Goal: Task Accomplishment & Management: Complete application form

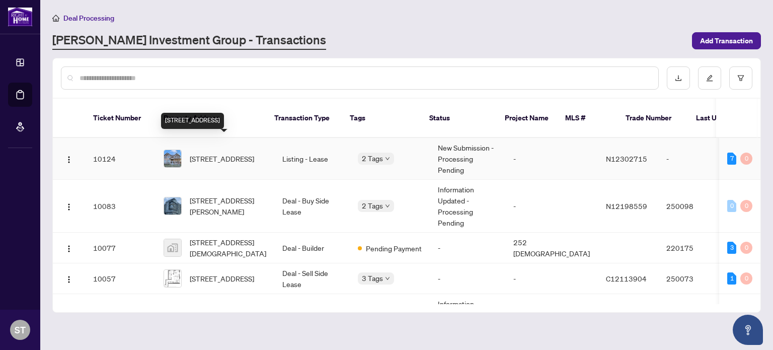
click at [225, 153] on span "[STREET_ADDRESS]" at bounding box center [222, 158] width 64 height 11
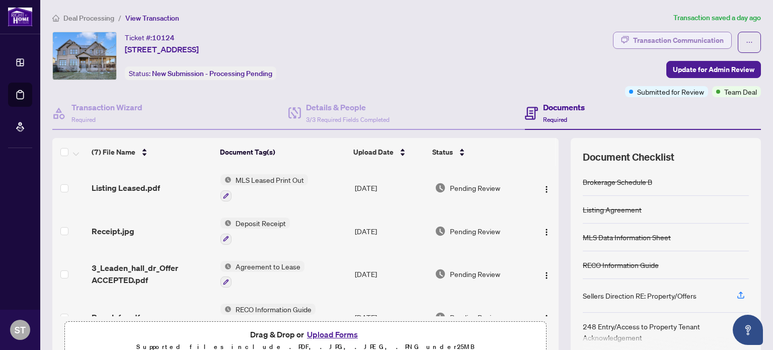
click at [655, 38] on div "Transaction Communication" at bounding box center [678, 40] width 91 height 16
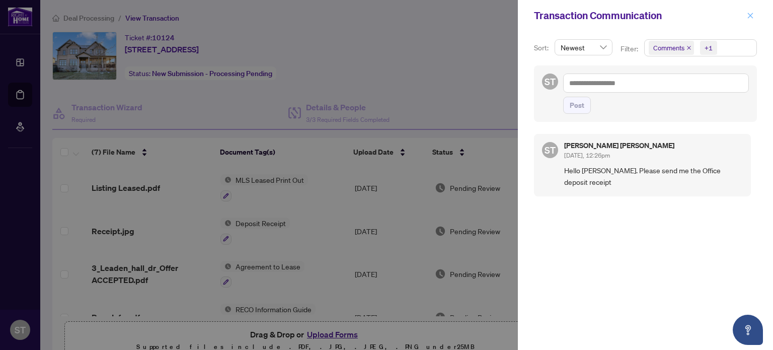
click at [751, 10] on span "button" at bounding box center [750, 16] width 7 height 16
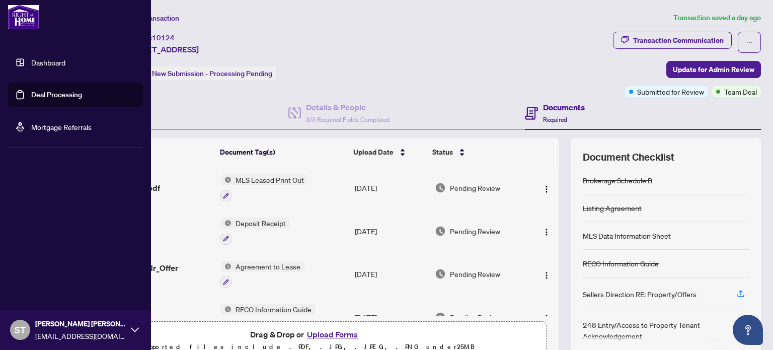
click at [52, 97] on link "Deal Processing" at bounding box center [56, 94] width 51 height 9
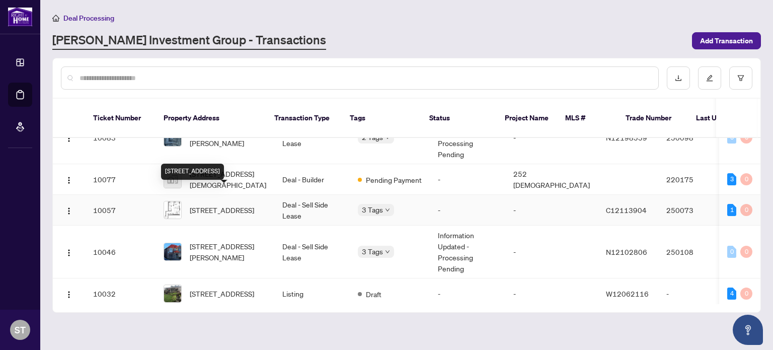
scroll to position [111, 0]
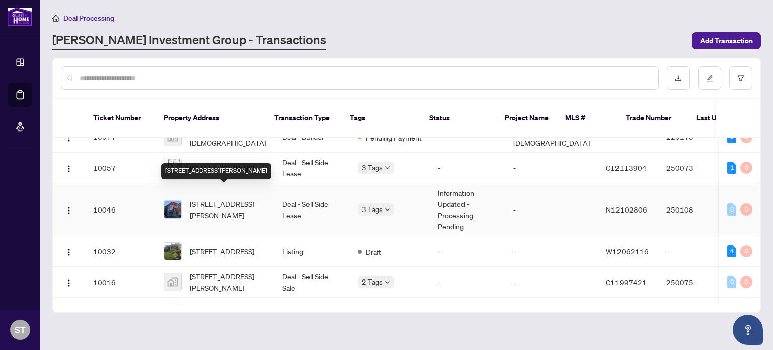
click at [210, 198] on span "[STREET_ADDRESS][PERSON_NAME]" at bounding box center [228, 209] width 76 height 22
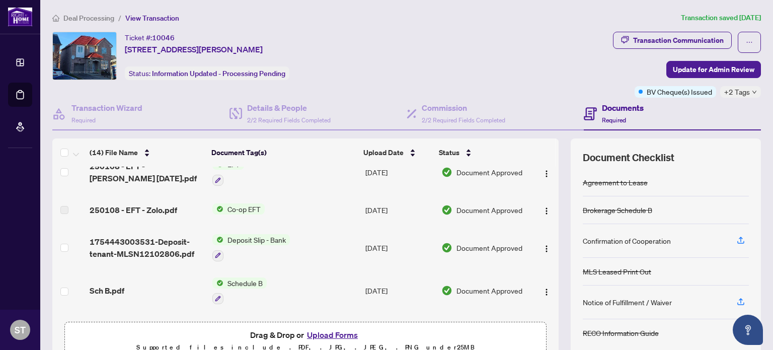
scroll to position [15, 0]
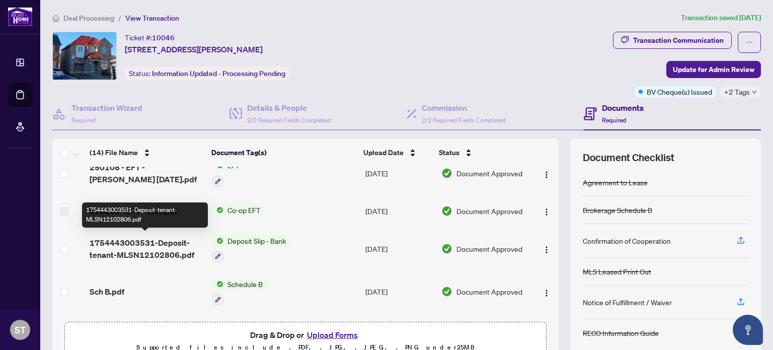
click at [137, 237] on span "1754443003531-Deposit-tenant-MLSN12102806.pdf" at bounding box center [147, 248] width 114 height 24
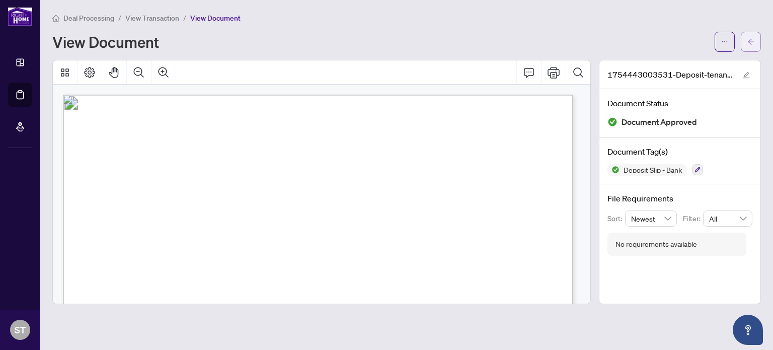
click at [747, 38] on icon "arrow-left" at bounding box center [750, 41] width 7 height 7
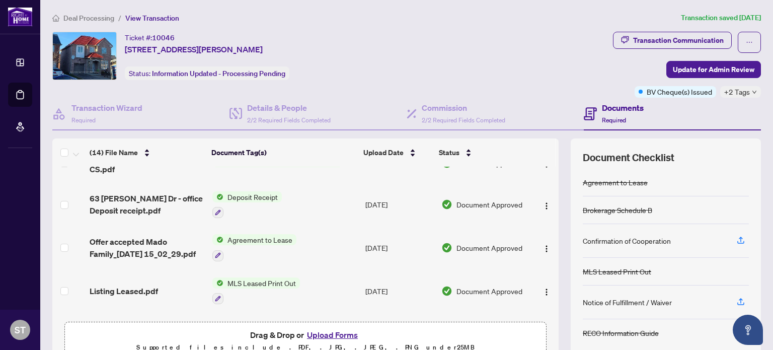
scroll to position [273, 0]
click at [259, 190] on span "Deposit Receipt" at bounding box center [252, 195] width 58 height 11
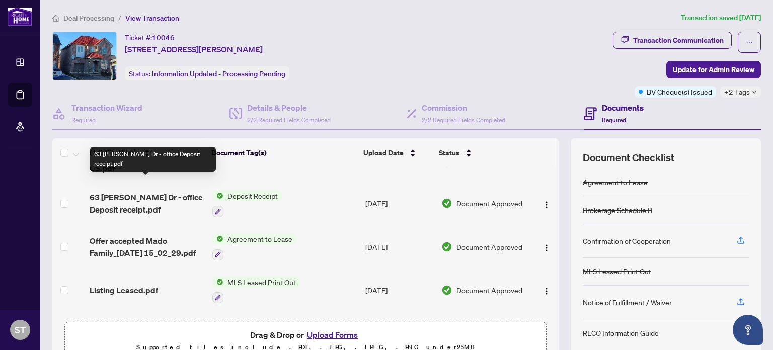
click at [137, 191] on span "63 [PERSON_NAME] Dr - office Deposit receipt.pdf" at bounding box center [147, 203] width 114 height 24
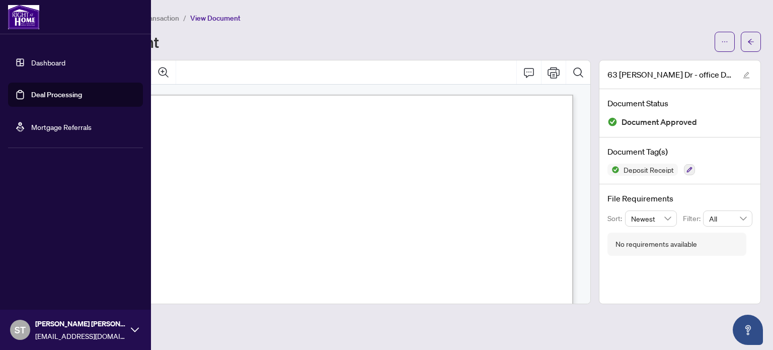
click at [52, 91] on link "Deal Processing" at bounding box center [56, 94] width 51 height 9
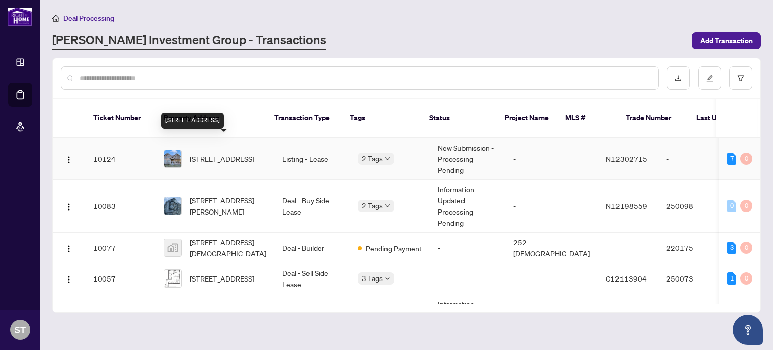
click at [227, 153] on span "[STREET_ADDRESS]" at bounding box center [222, 158] width 64 height 11
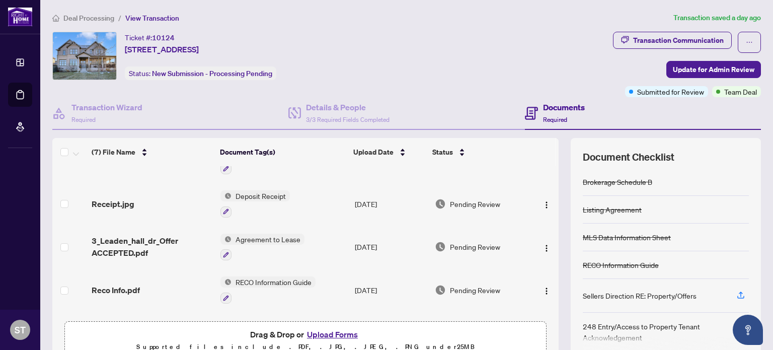
scroll to position [28, 0]
click at [223, 208] on icon "button" at bounding box center [226, 211] width 6 height 6
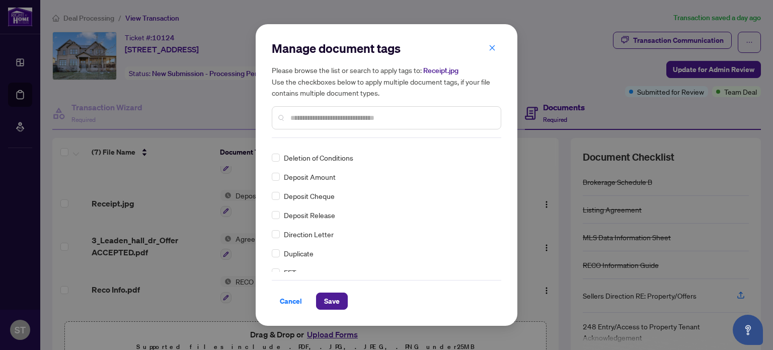
scroll to position [0, 0]
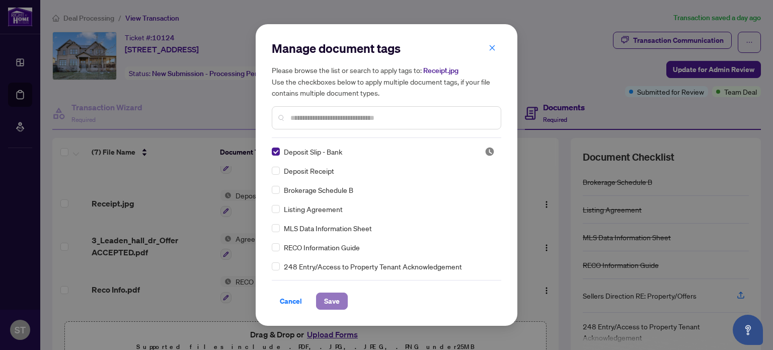
click at [327, 297] on span "Save" at bounding box center [332, 301] width 16 height 16
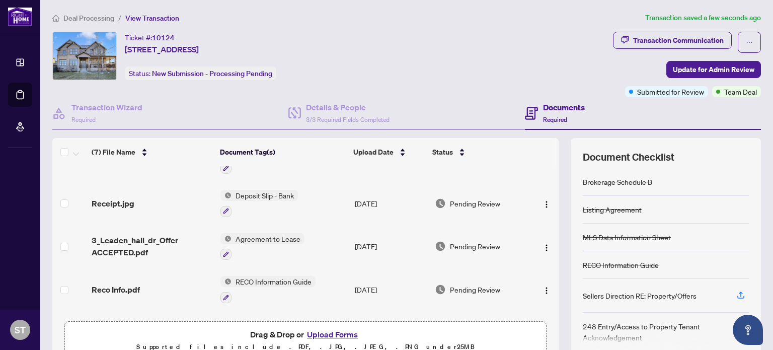
click at [554, 107] on h4 "Documents" at bounding box center [564, 107] width 42 height 12
click at [545, 108] on h4 "Documents" at bounding box center [564, 107] width 42 height 12
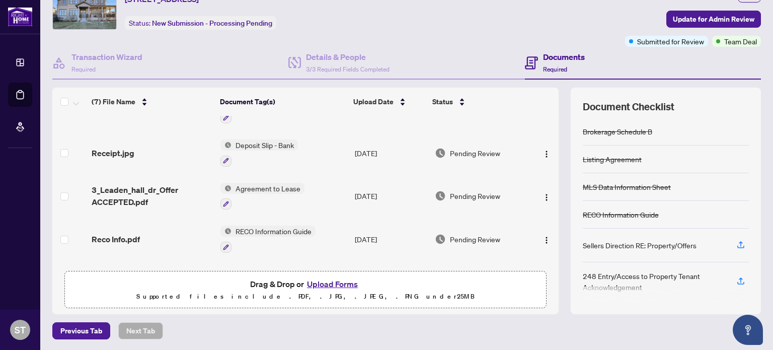
scroll to position [52, 0]
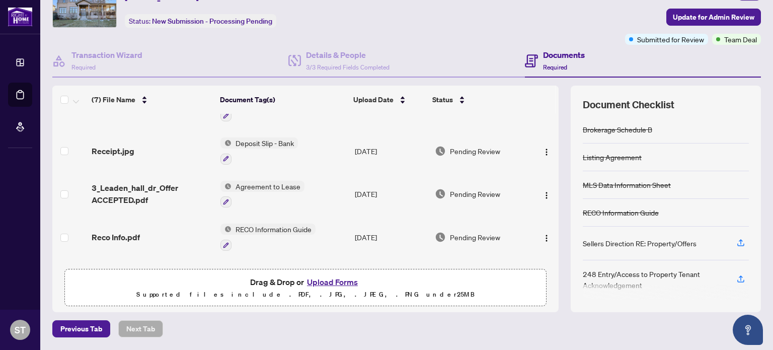
click at [549, 63] on span "Required" at bounding box center [555, 67] width 24 height 8
click at [526, 52] on span at bounding box center [531, 61] width 13 height 24
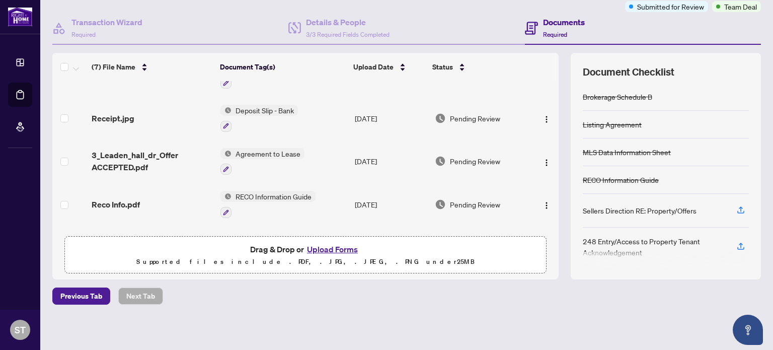
scroll to position [16, 0]
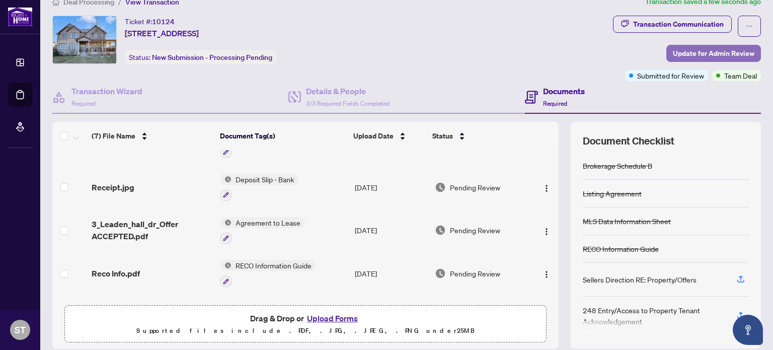
click at [712, 50] on span "Update for Admin Review" at bounding box center [714, 53] width 82 height 16
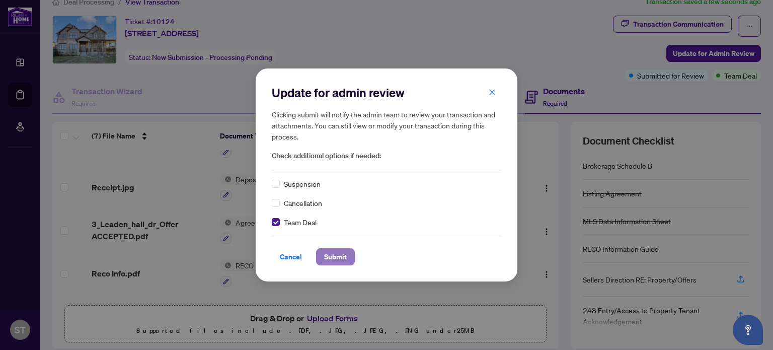
click at [333, 252] on span "Submit" at bounding box center [335, 257] width 23 height 16
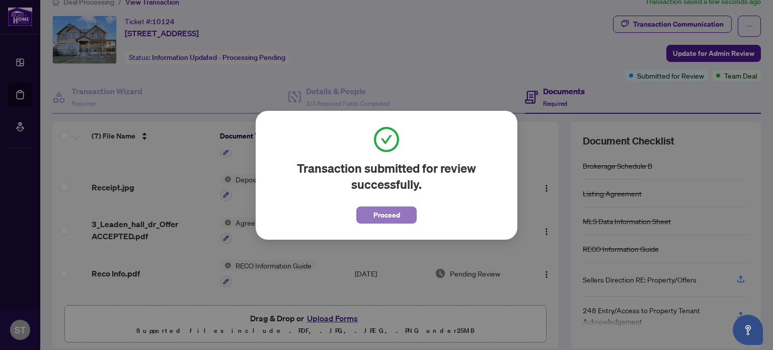
click at [385, 212] on span "Proceed" at bounding box center [386, 215] width 27 height 16
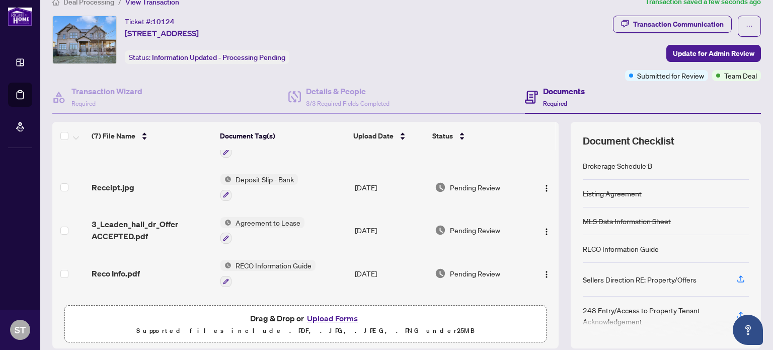
click at [555, 100] on span "Required" at bounding box center [555, 104] width 24 height 8
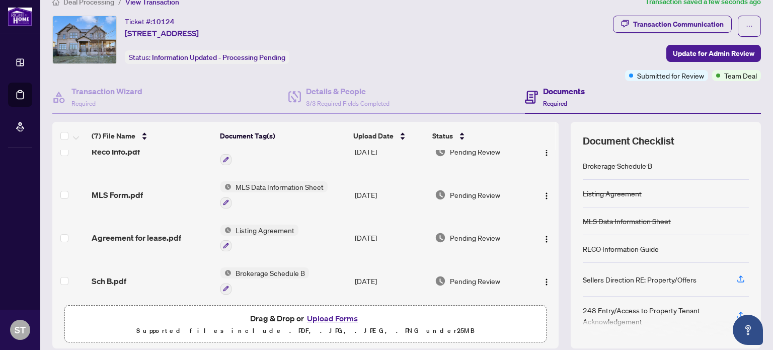
scroll to position [0, 0]
